Goal: Navigation & Orientation: Find specific page/section

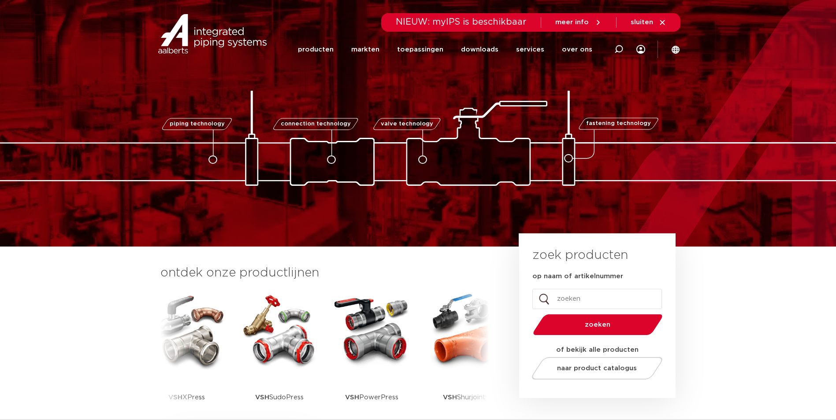
click at [664, 22] on icon at bounding box center [662, 23] width 8 height 8
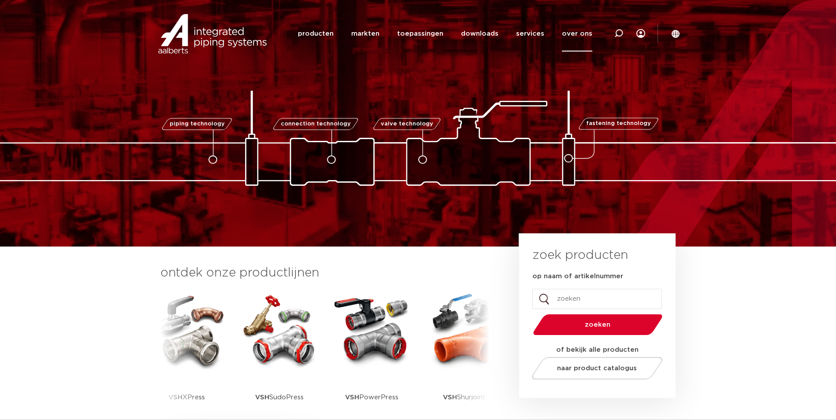
click at [580, 35] on link "over ons" at bounding box center [577, 34] width 30 height 36
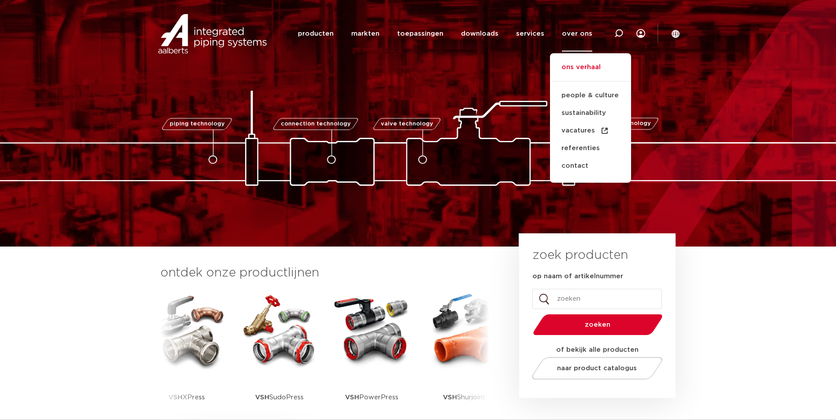
click at [576, 69] on link "ons verhaal" at bounding box center [590, 71] width 81 height 19
